Goal: Register for event/course

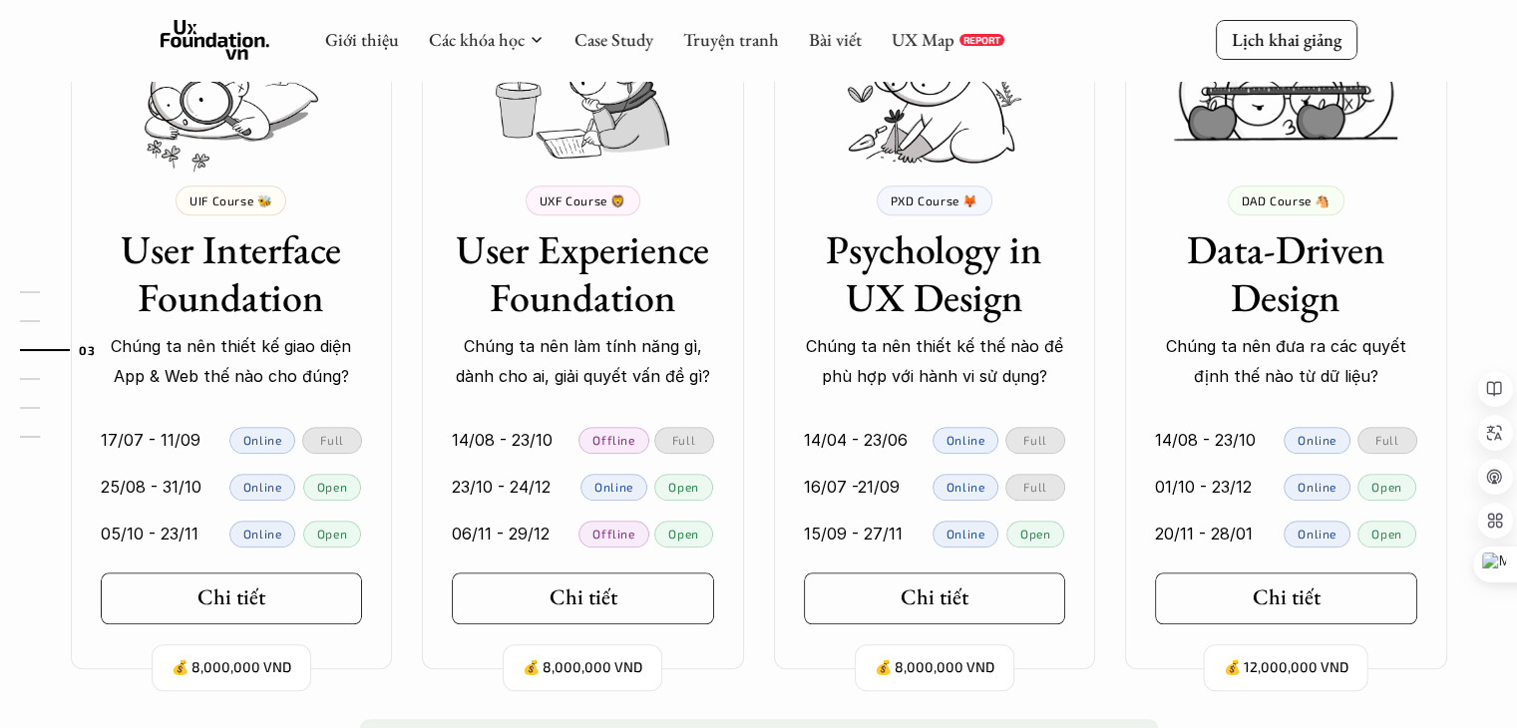
scroll to position [1895, 0]
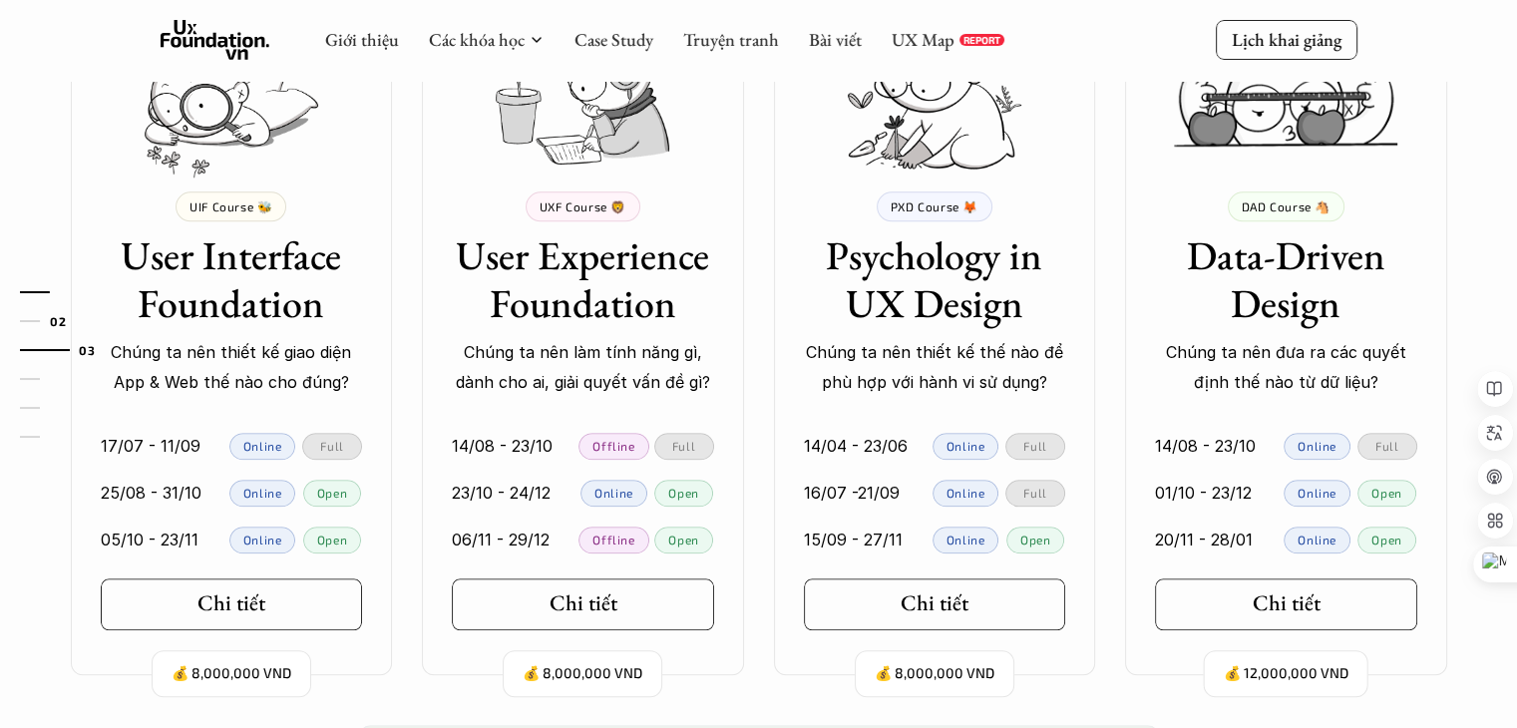
click at [31, 300] on link "01" at bounding box center [67, 292] width 95 height 24
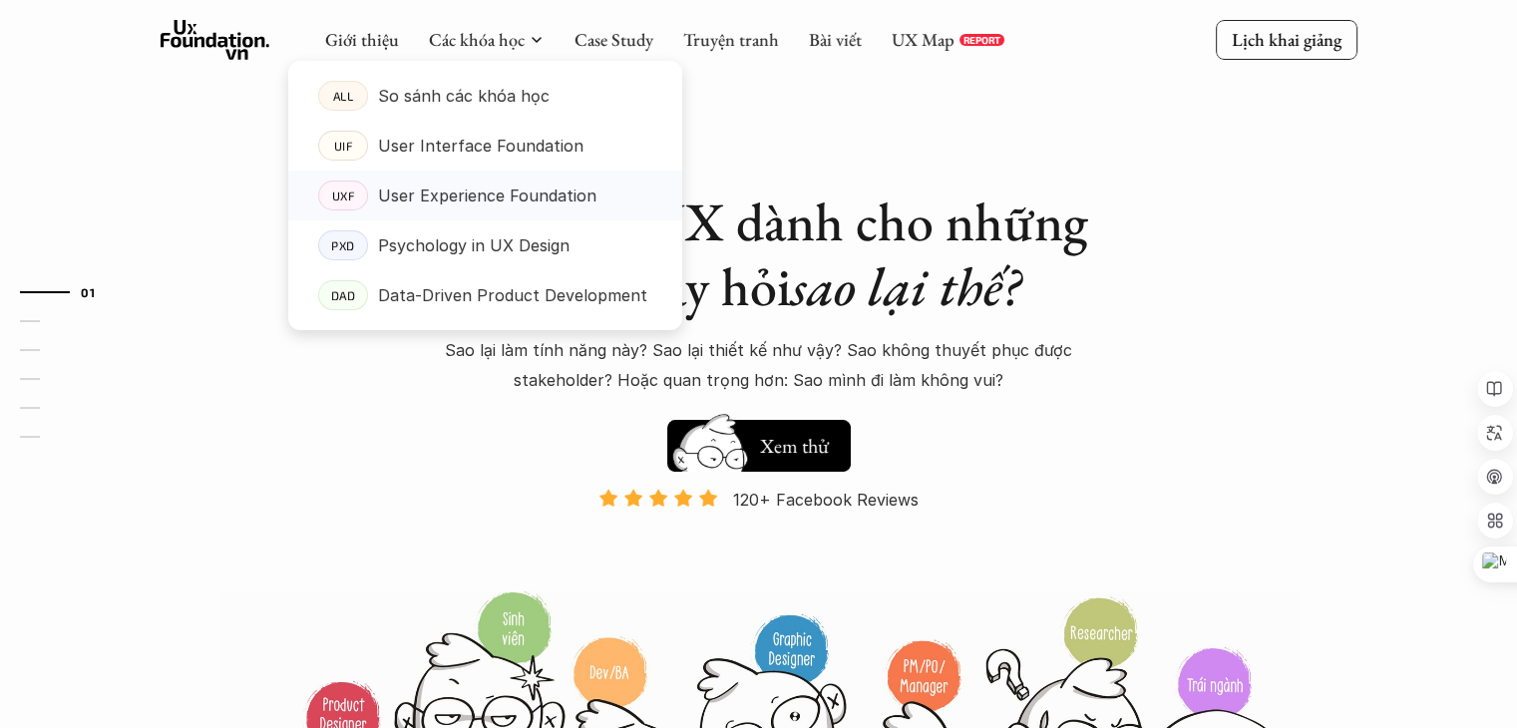
click at [465, 199] on p "User Experience Foundation" at bounding box center [487, 196] width 218 height 30
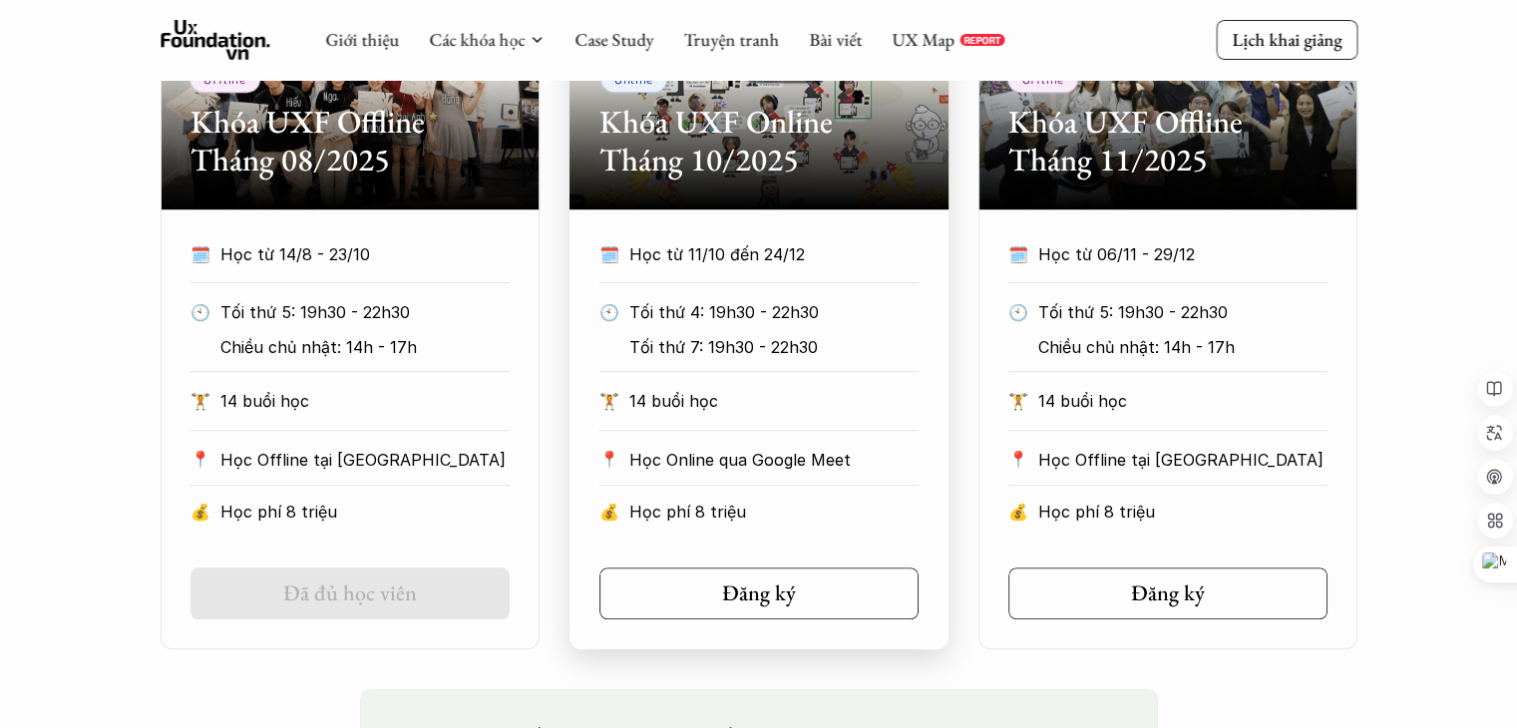
scroll to position [1097, 0]
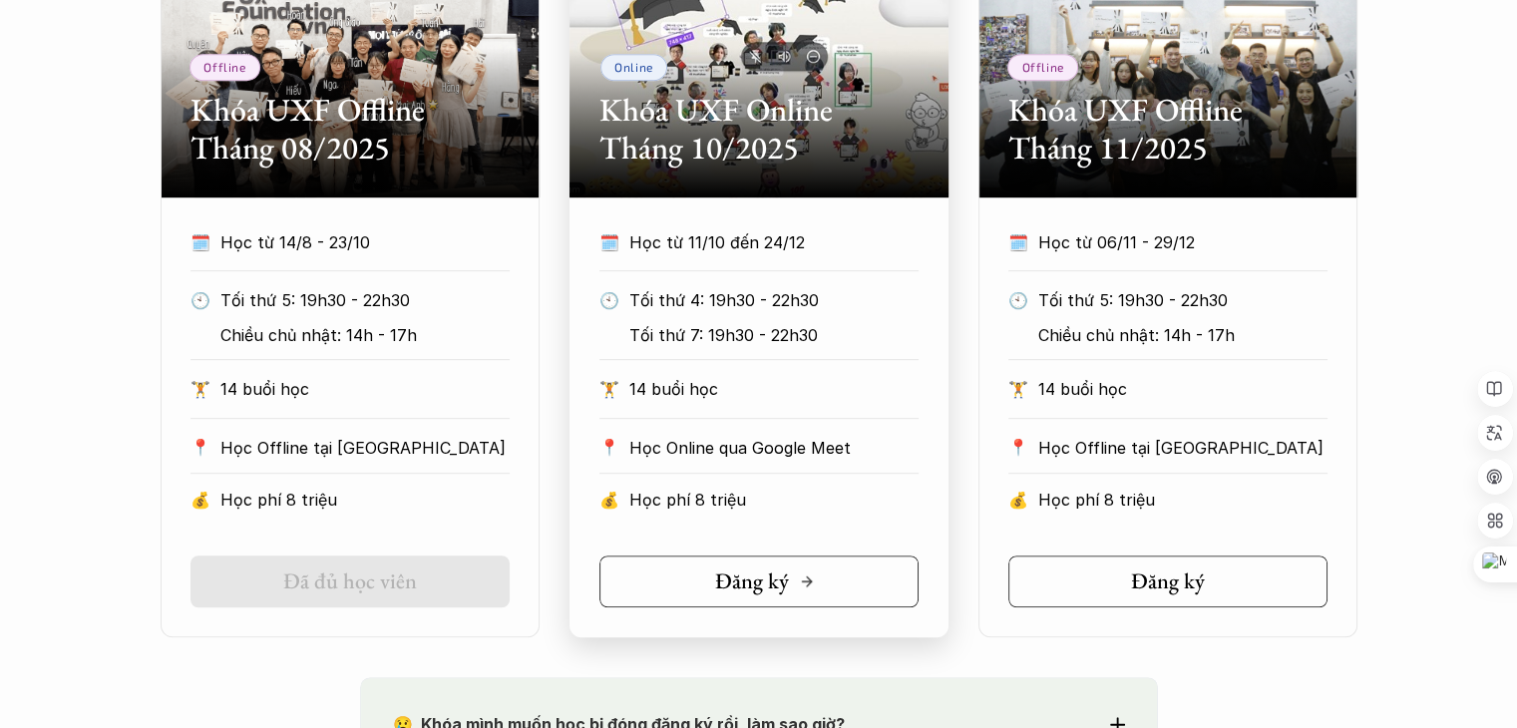
click at [777, 591] on h5 "Đăng ký" at bounding box center [752, 582] width 74 height 26
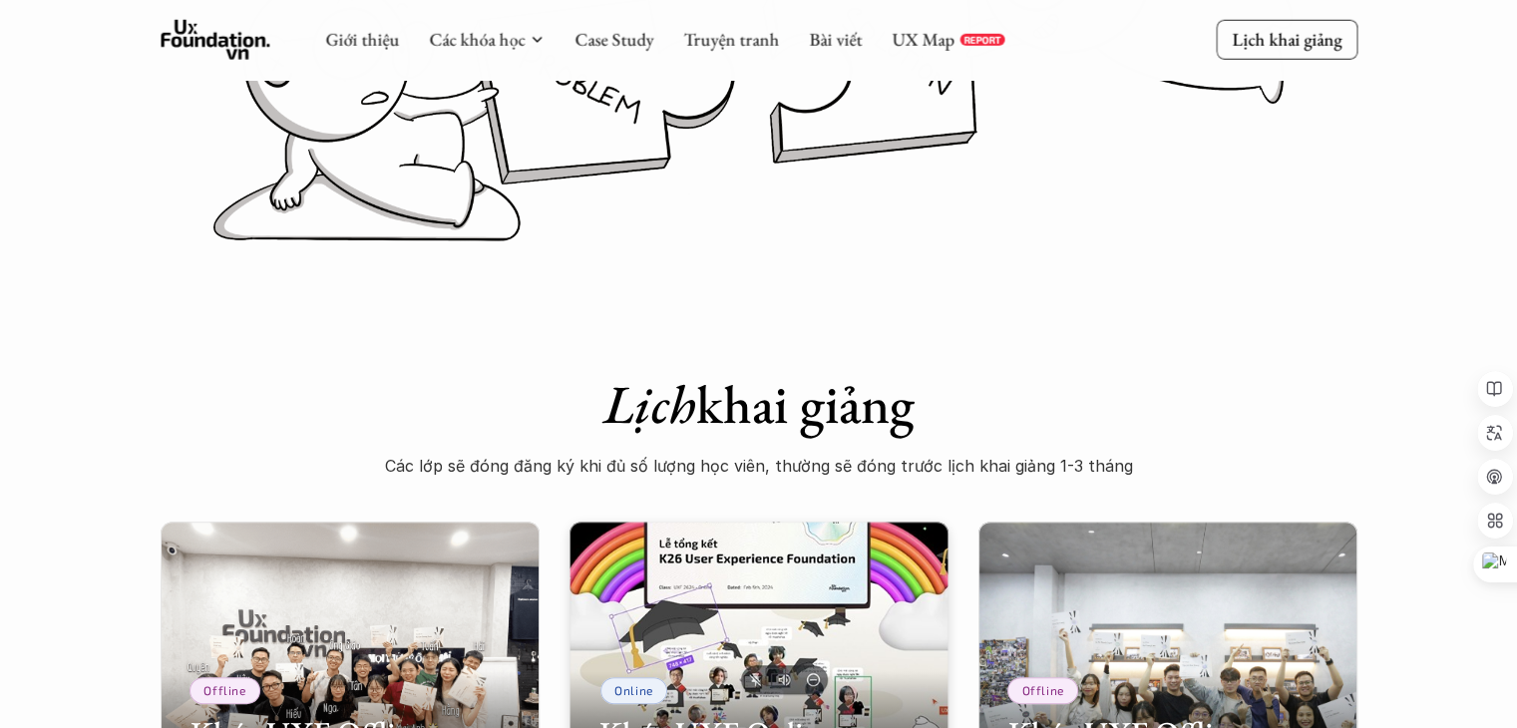
scroll to position [100, 0]
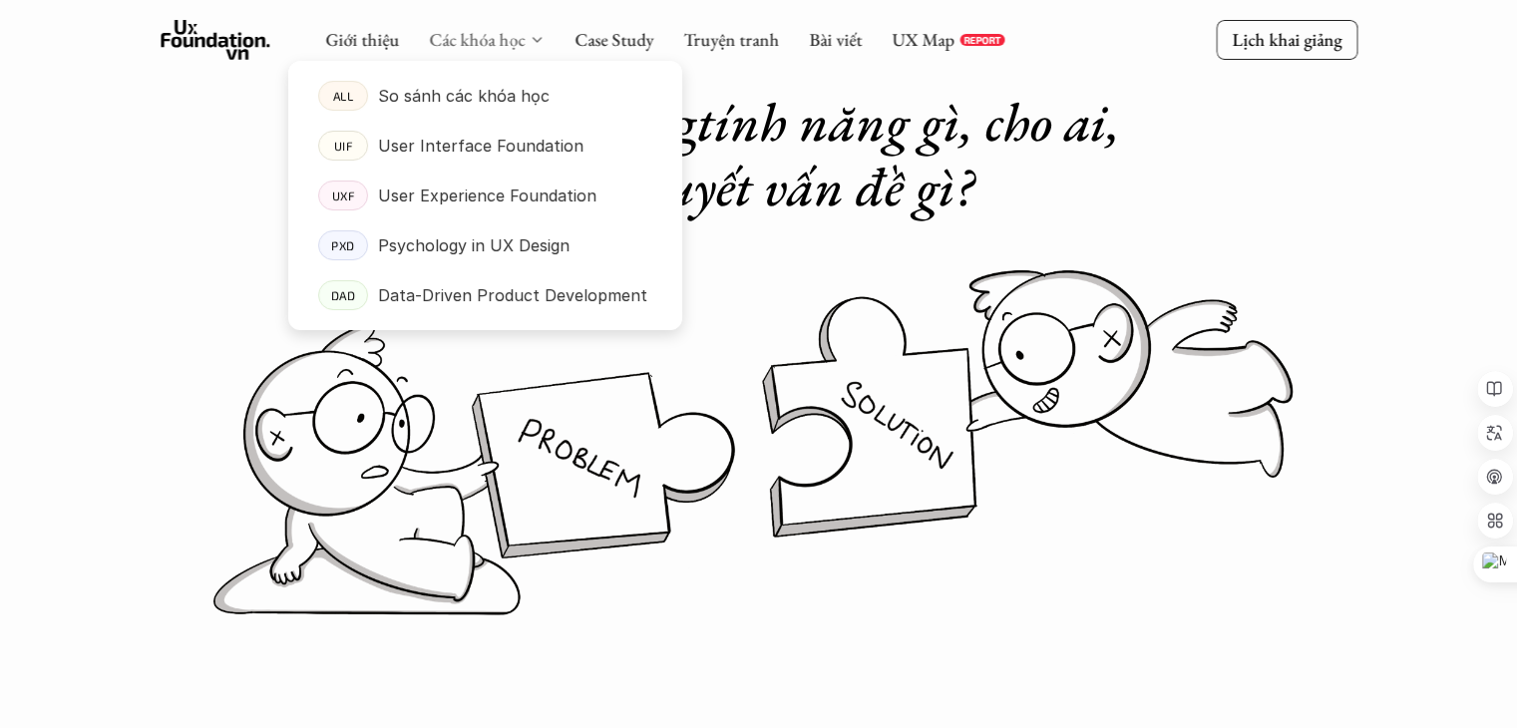
click at [510, 32] on link "Các khóa học" at bounding box center [477, 39] width 96 height 23
click at [486, 145] on p "User Interface Foundation" at bounding box center [481, 146] width 206 height 30
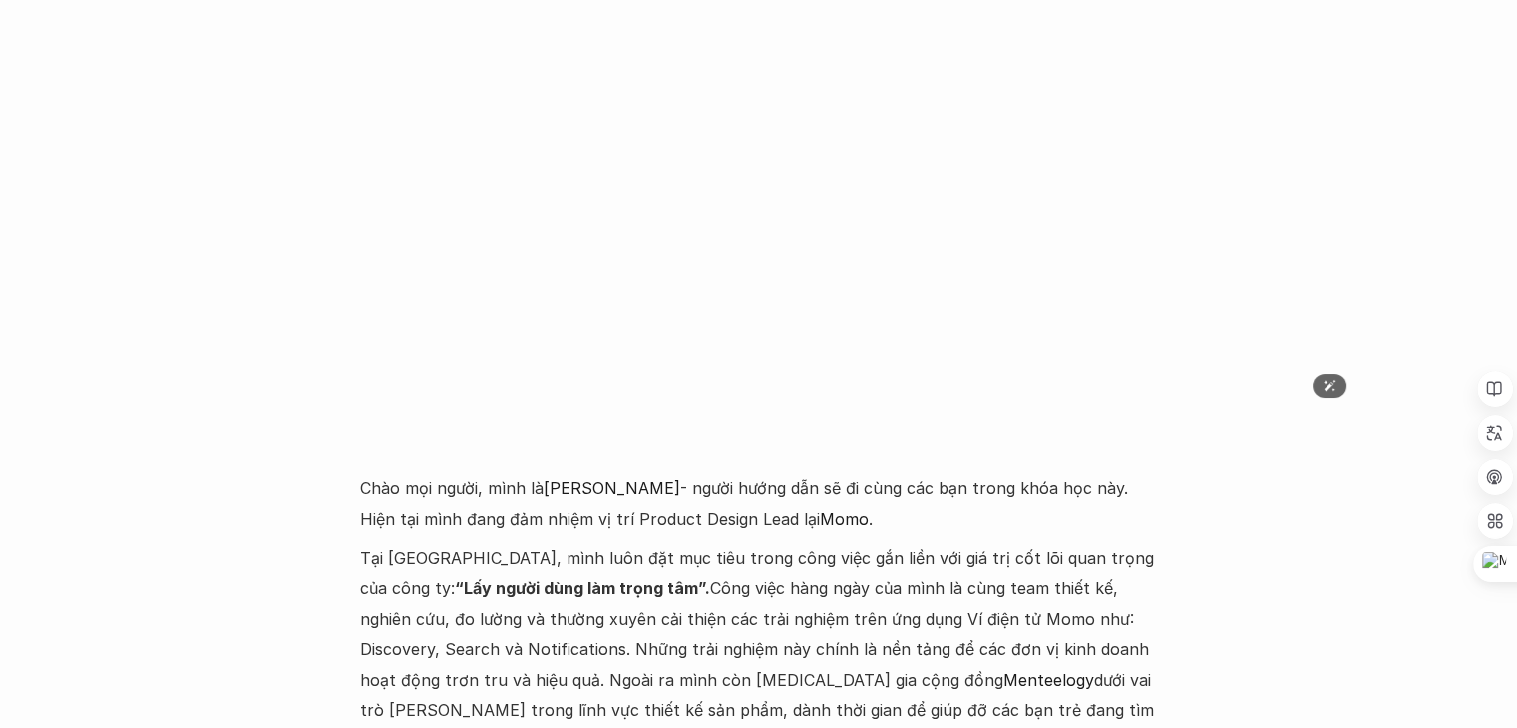
scroll to position [4689, 0]
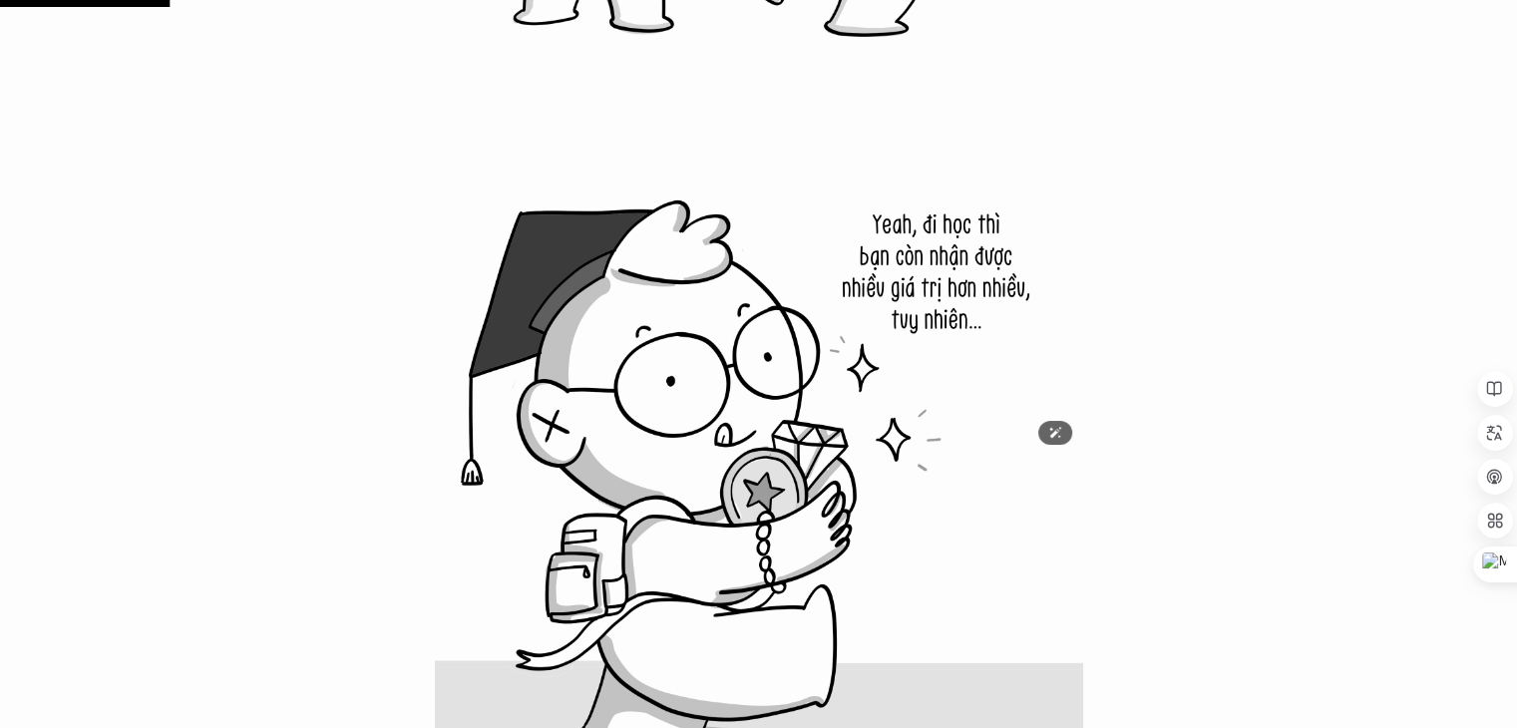
scroll to position [3093, 0]
